Goal: Information Seeking & Learning: Find specific fact

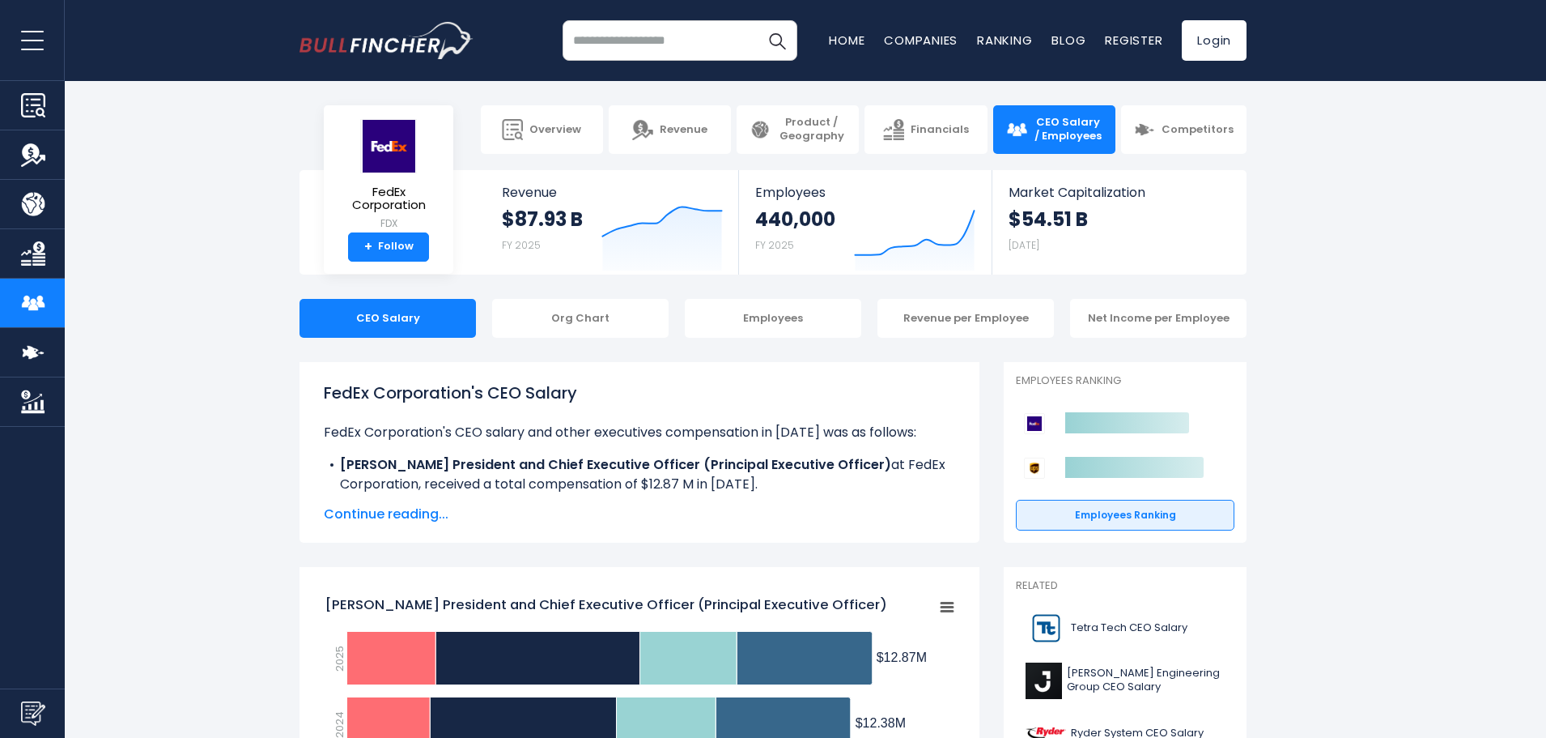
click at [425, 513] on span "Continue reading..." at bounding box center [639, 513] width 631 height 19
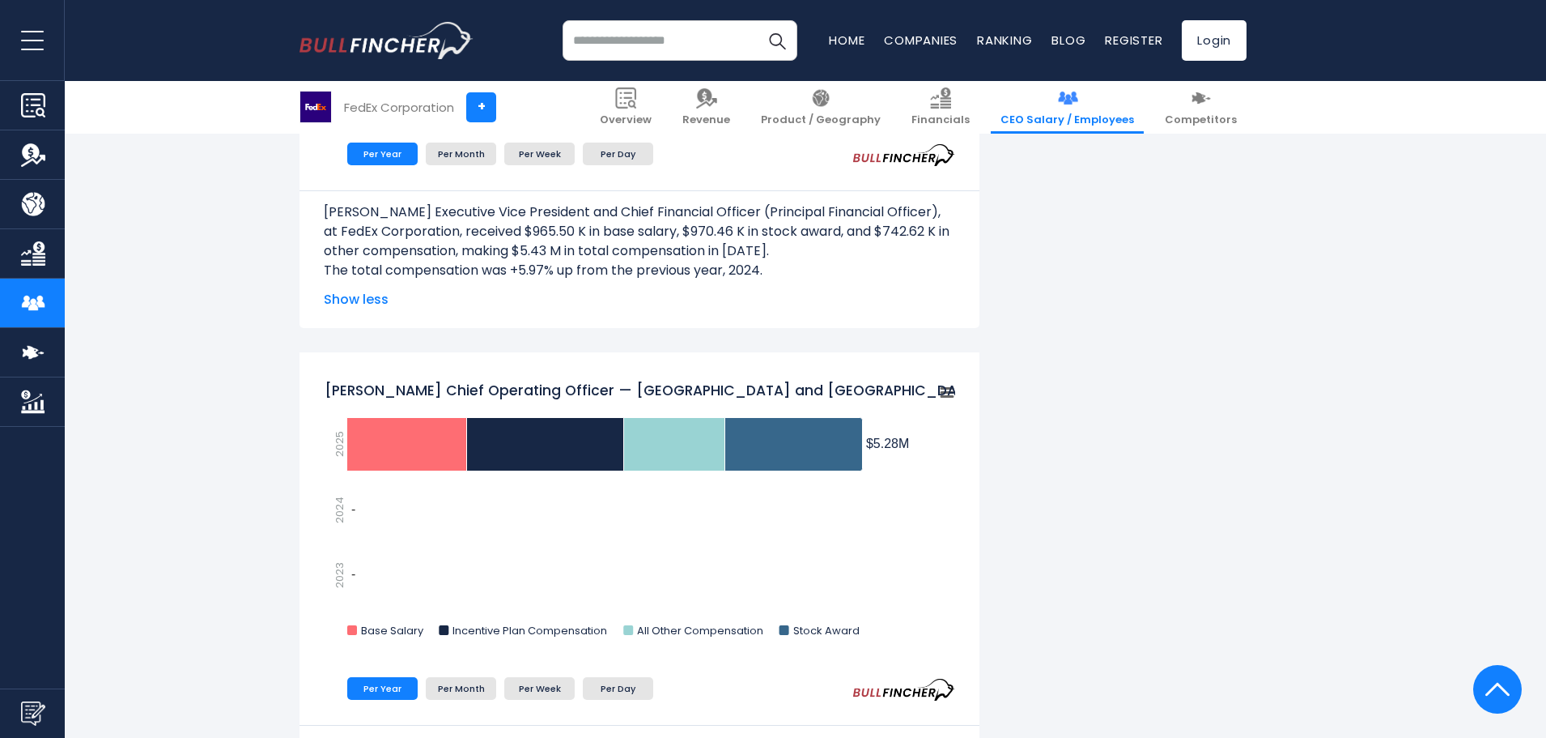
scroll to position [2186, 0]
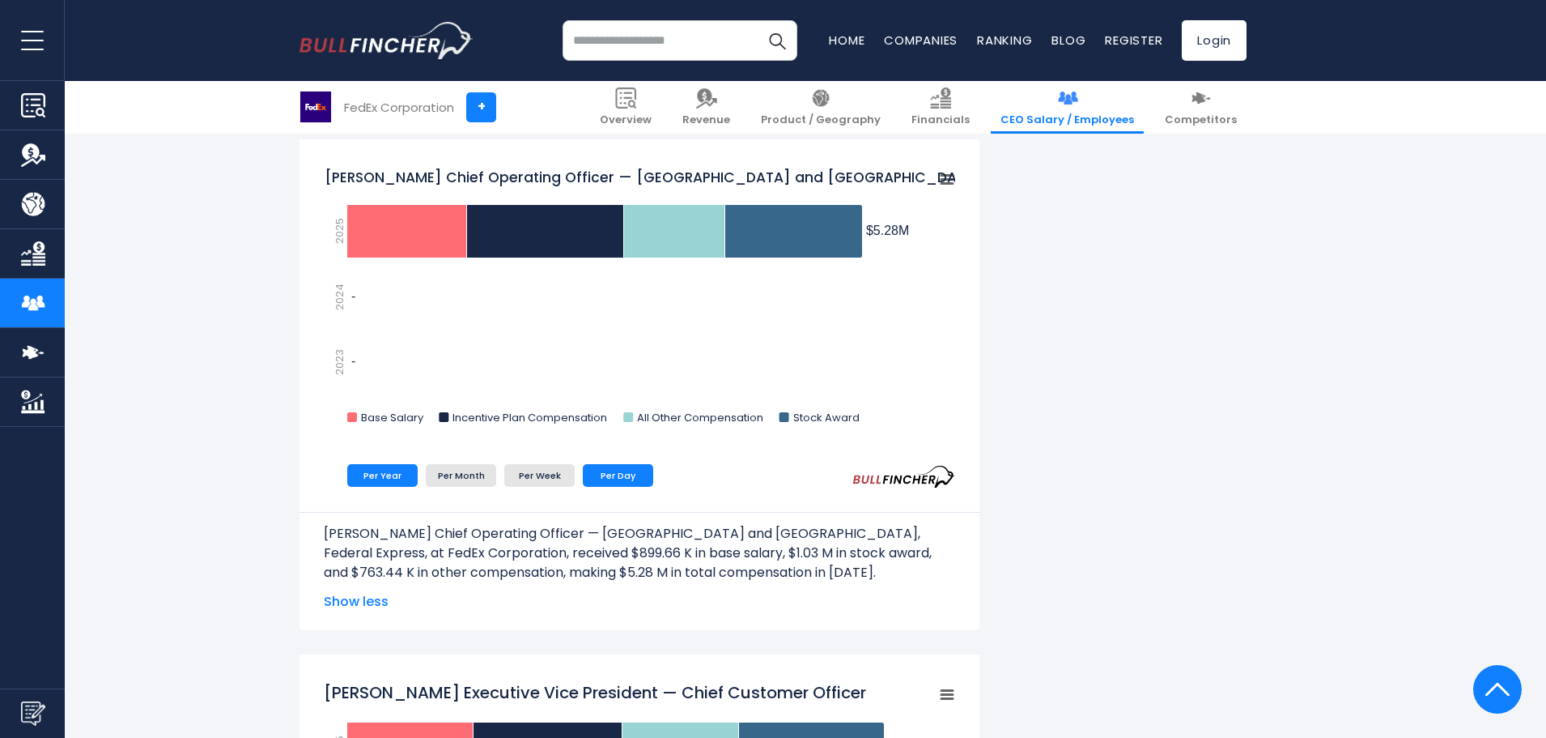
click at [624, 471] on li "Per Day" at bounding box center [618, 475] width 70 height 23
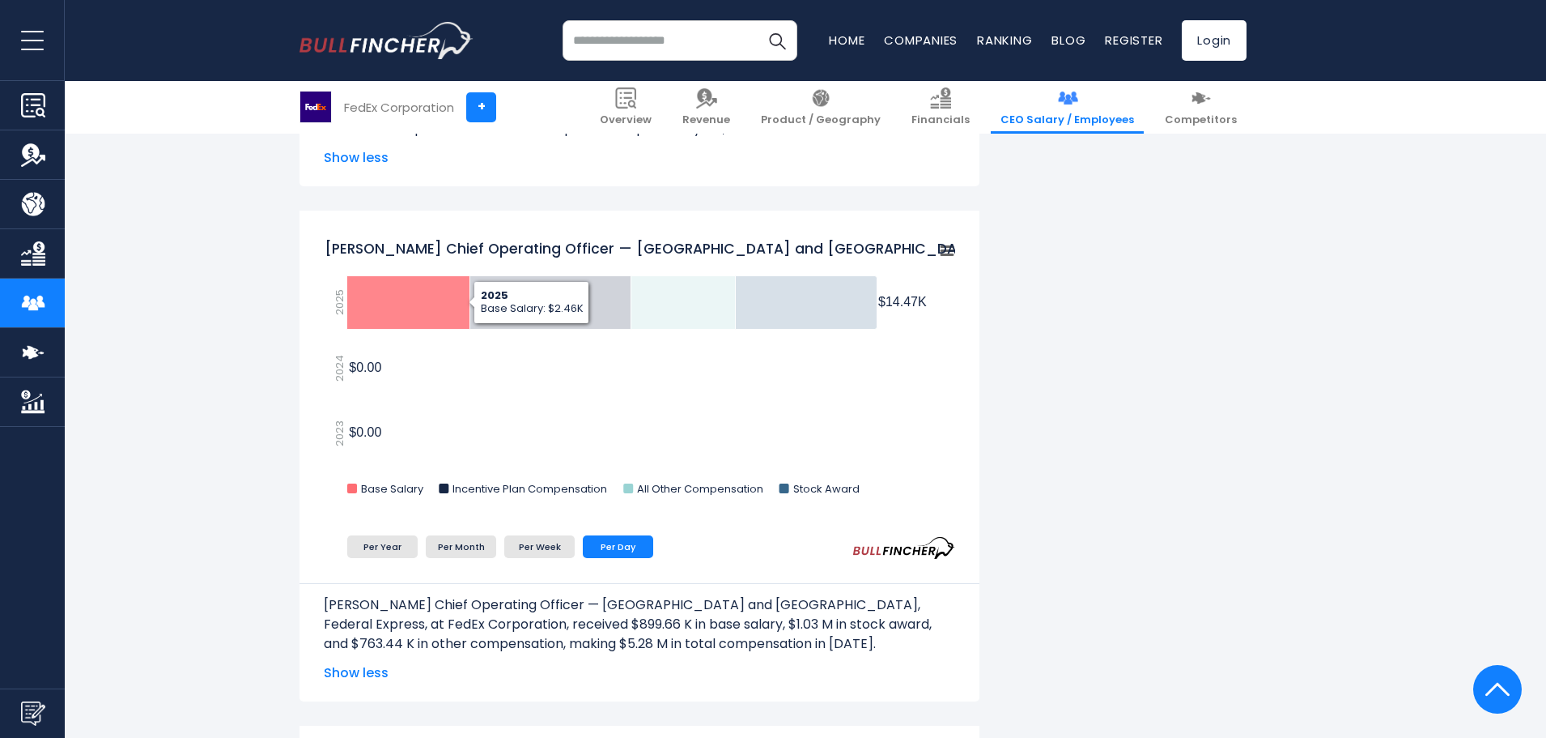
scroll to position [2024, 0]
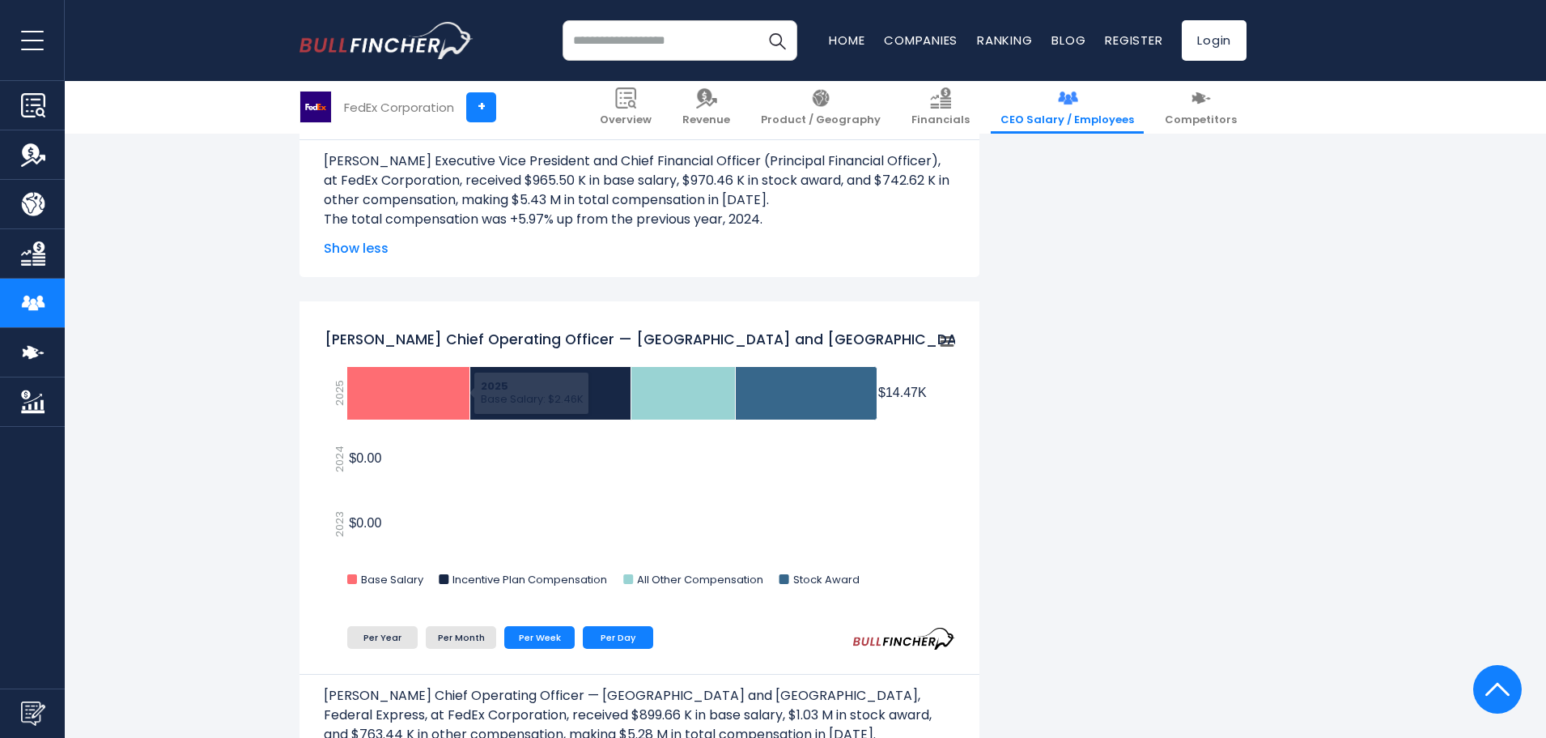
click at [546, 631] on li "Per Week" at bounding box center [539, 637] width 70 height 23
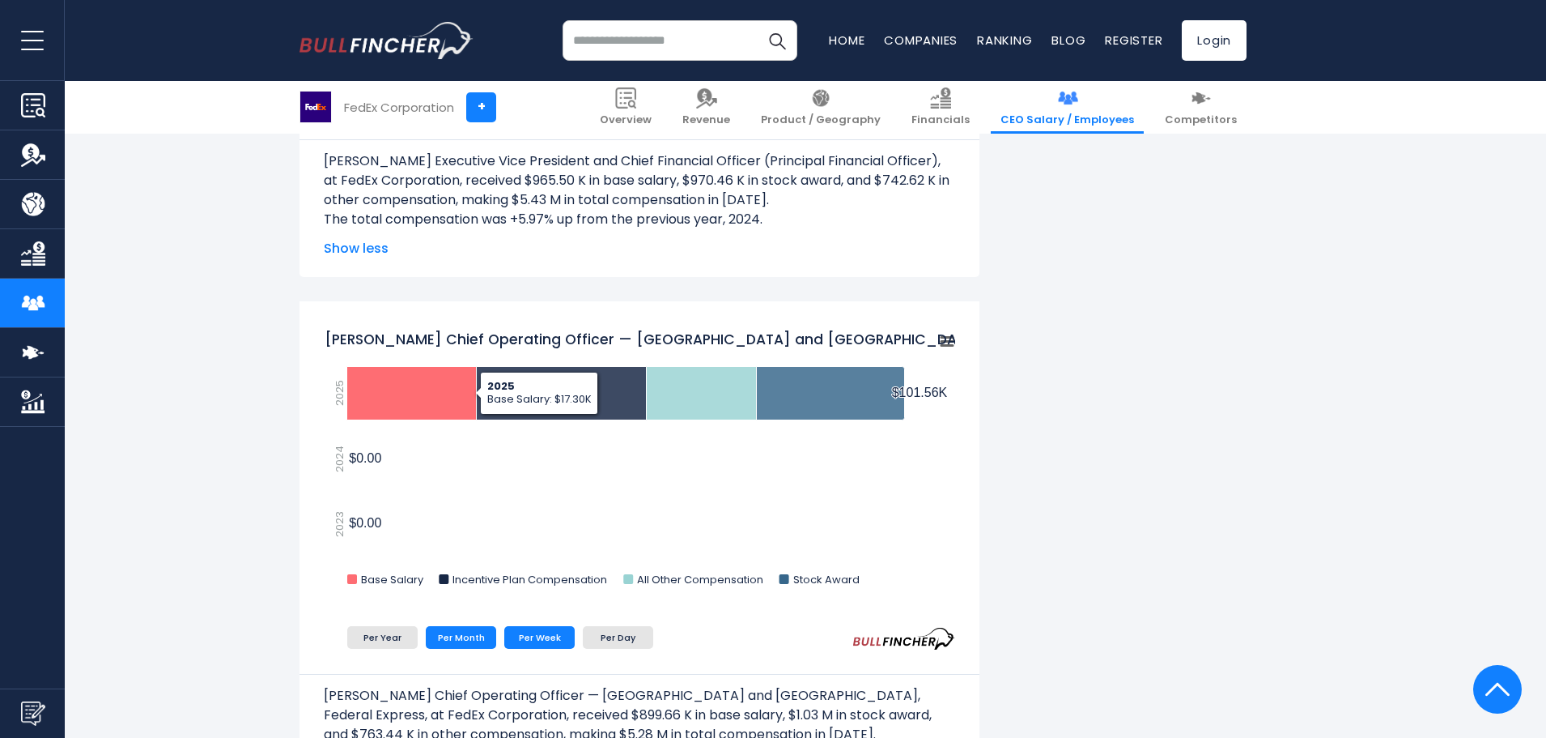
click at [437, 631] on li "Per Month" at bounding box center [461, 637] width 70 height 23
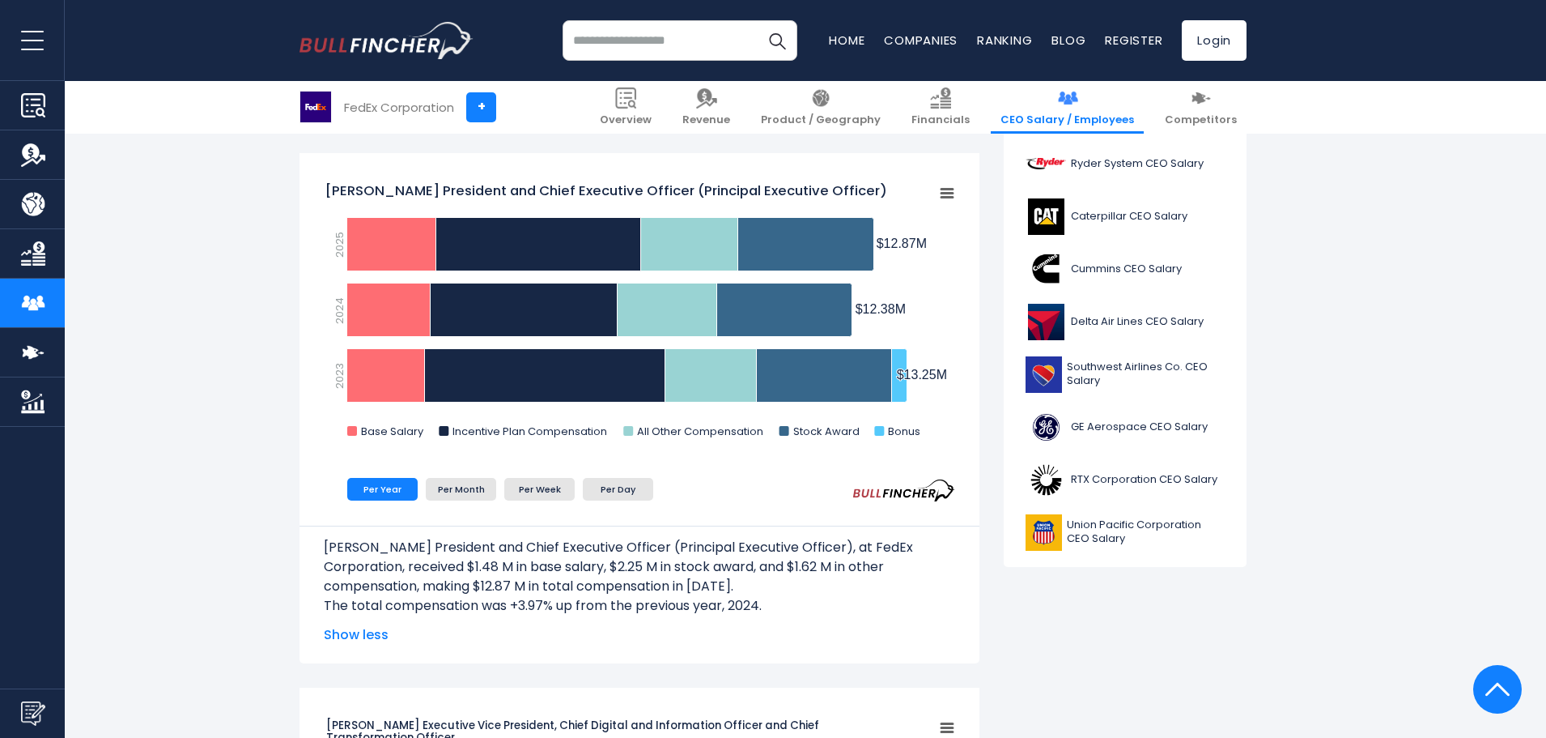
scroll to position [567, 0]
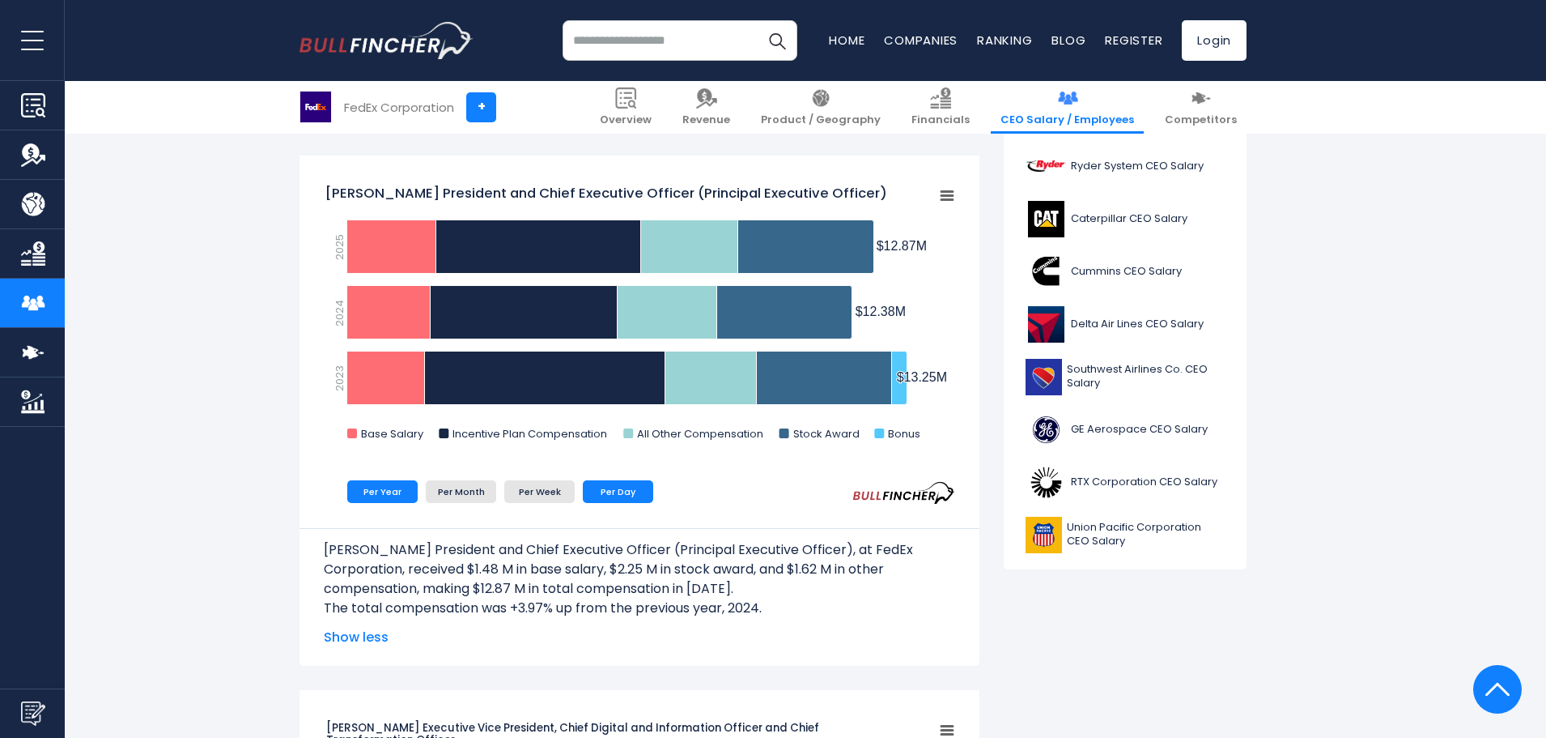
click at [625, 492] on li "Per Day" at bounding box center [618, 491] width 70 height 23
click at [1151, 387] on span "Southwest Airlines Co. CEO Salary" at bounding box center [1146, 377] width 158 height 28
click at [1095, 323] on span "Delta Air Lines CEO Salary" at bounding box center [1137, 324] width 133 height 14
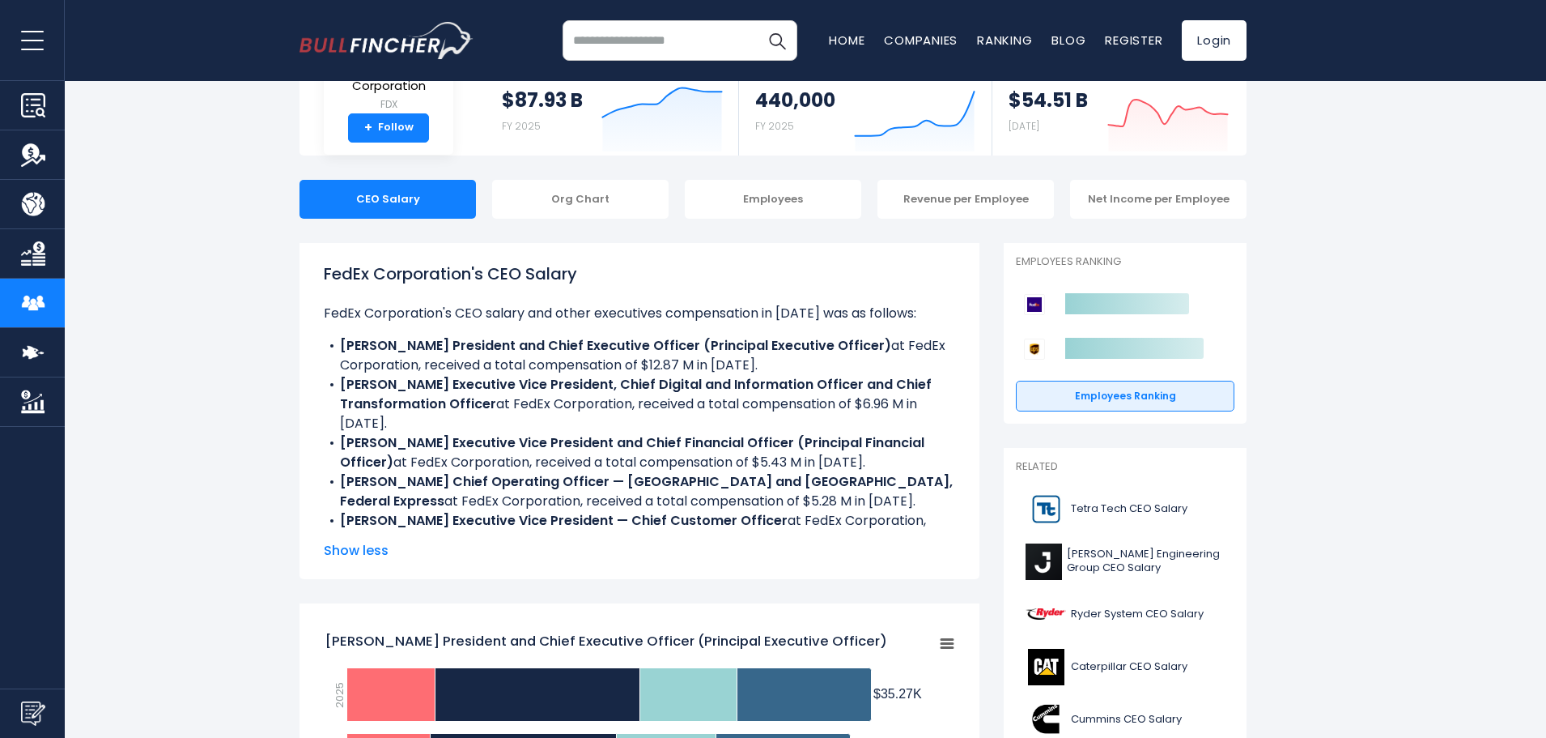
scroll to position [0, 0]
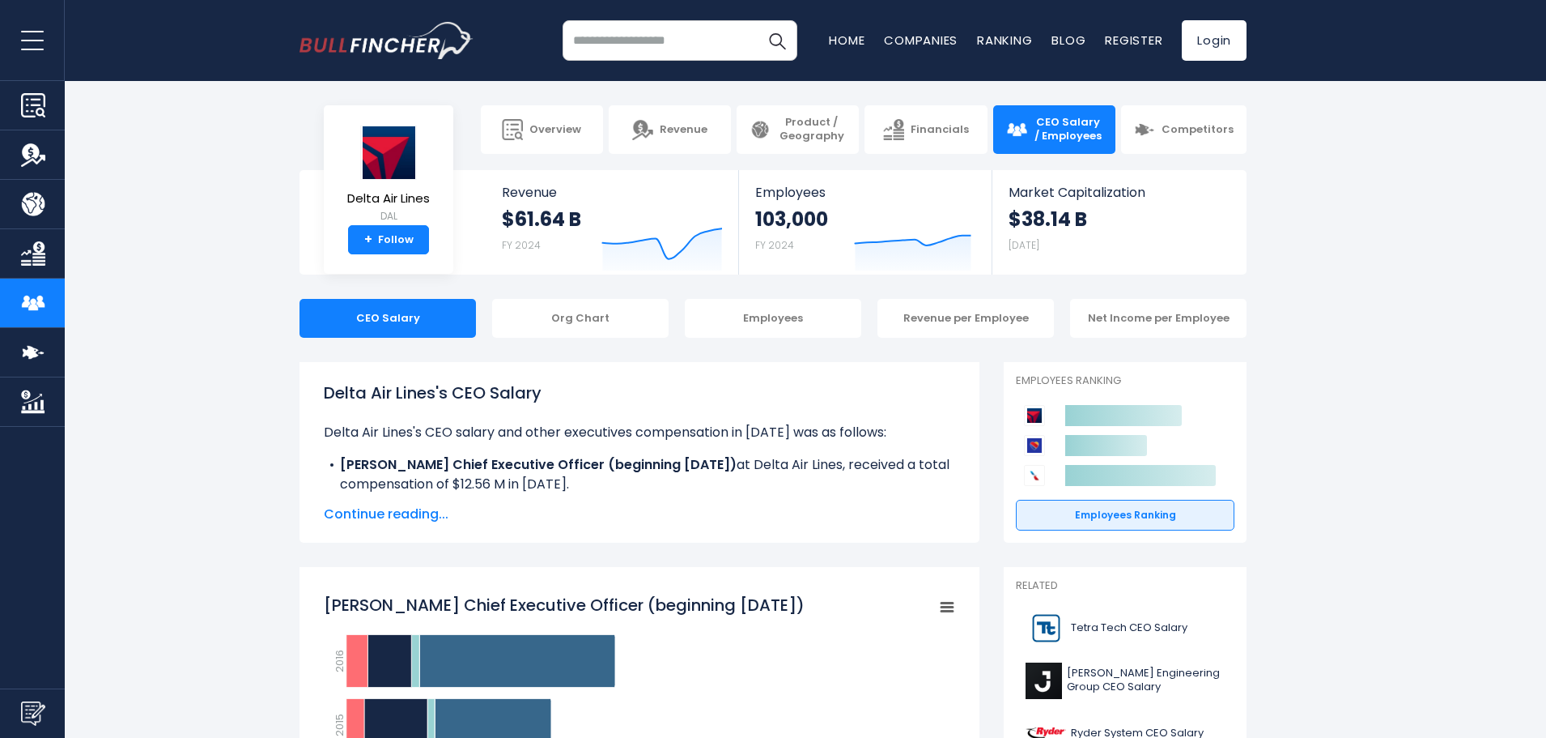
click at [400, 508] on span "Continue reading..." at bounding box center [639, 513] width 631 height 19
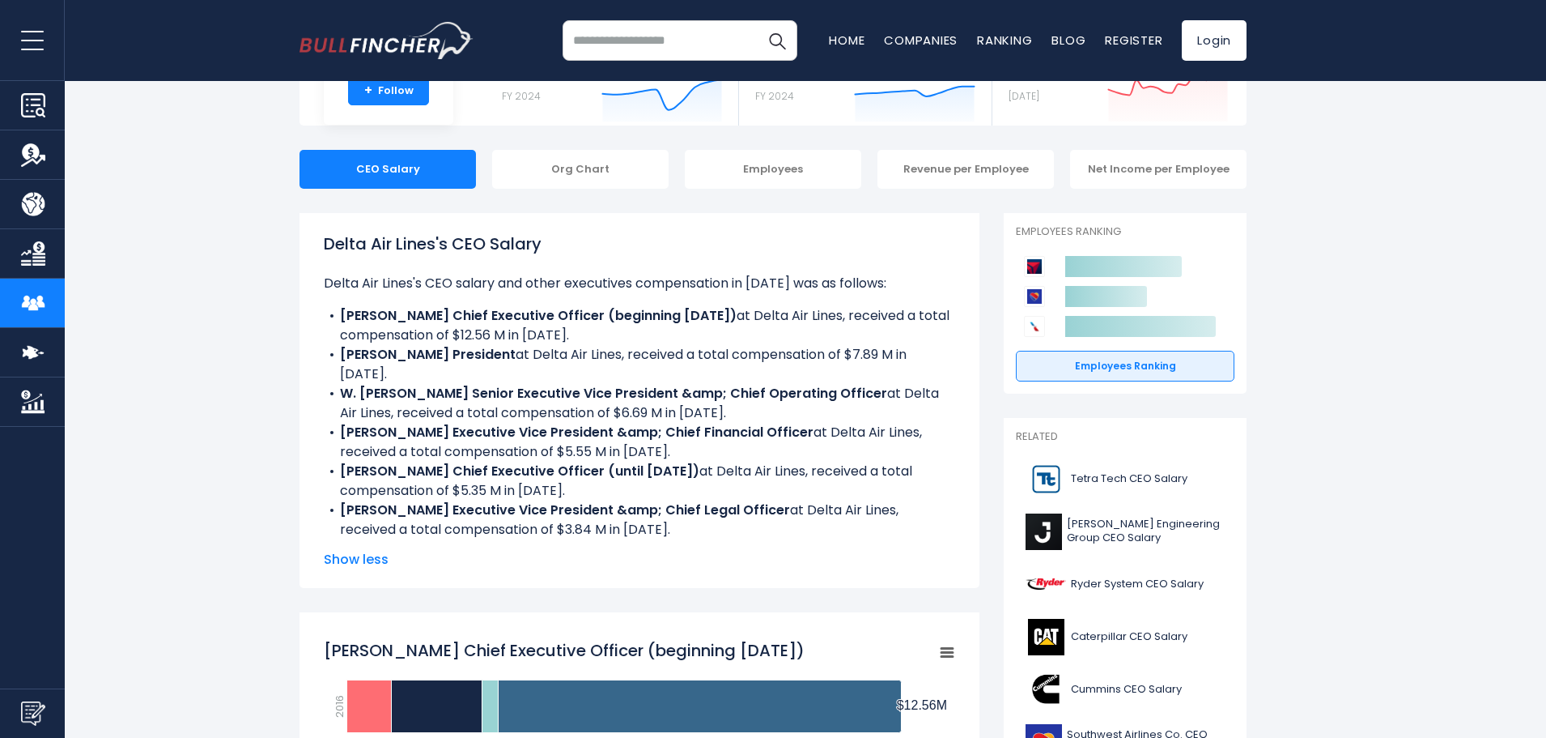
scroll to position [405, 0]
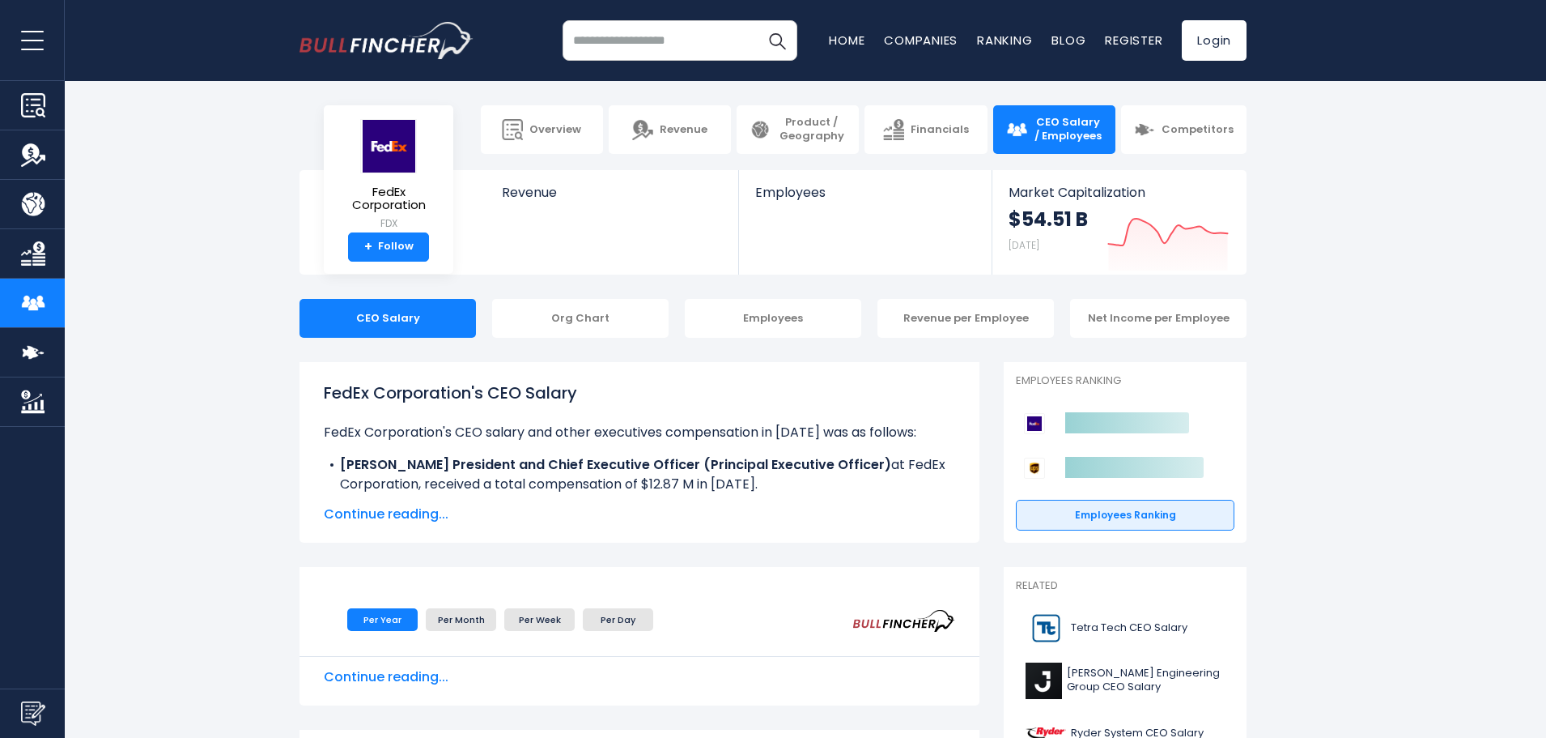
click at [351, 513] on span "Continue reading..." at bounding box center [639, 513] width 631 height 19
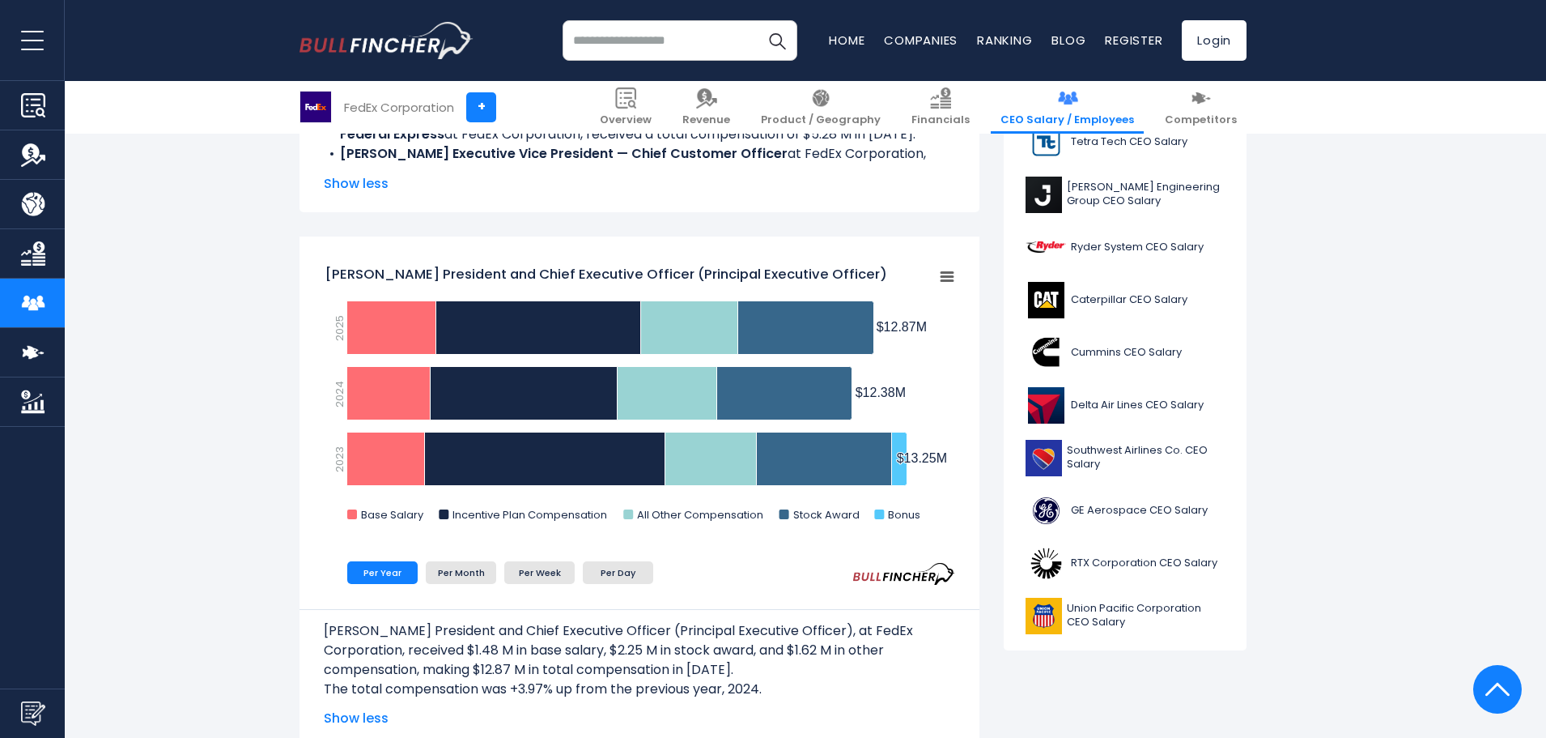
scroll to position [567, 0]
